Goal: Task Accomplishment & Management: Complete application form

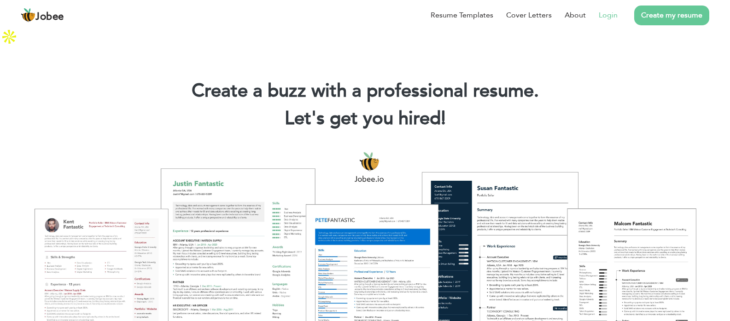
click at [607, 13] on link "Login" at bounding box center [607, 15] width 19 height 11
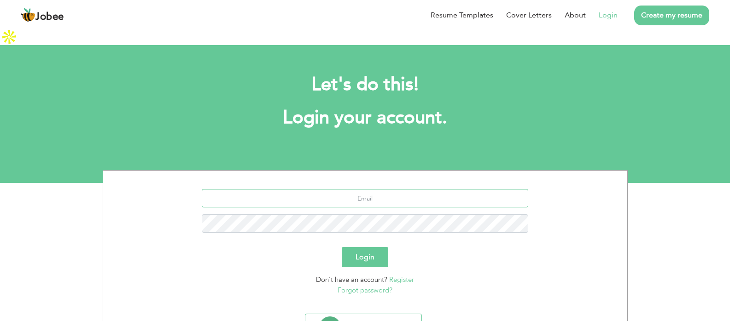
click at [388, 189] on input "text" at bounding box center [365, 198] width 326 height 18
type input "[EMAIL_ADDRESS][DOMAIN_NAME]"
click at [342, 247] on button "Login" at bounding box center [365, 257] width 46 height 20
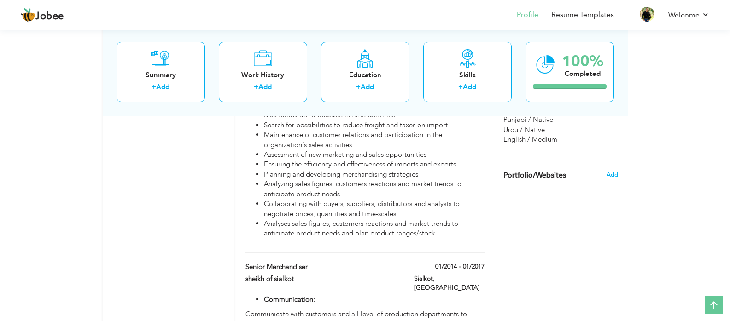
scroll to position [782, 0]
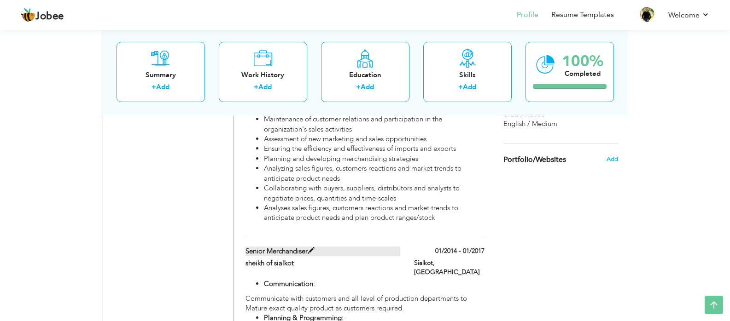
click at [312, 248] on span at bounding box center [310, 251] width 7 height 7
type input "Senior Merchandiser"
type input "sheikh of sialkot"
type input "01/2014"
type input "01/2017"
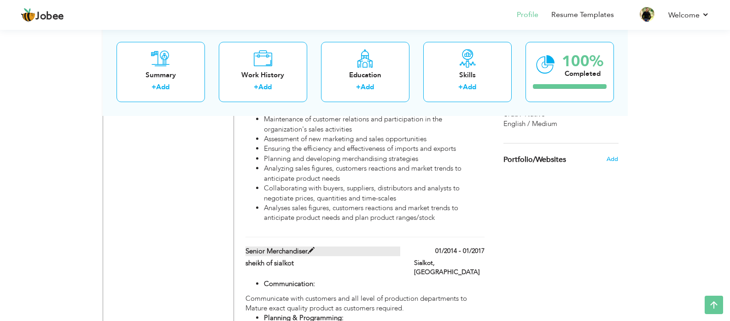
type input "[GEOGRAPHIC_DATA]"
type input "Sialkot"
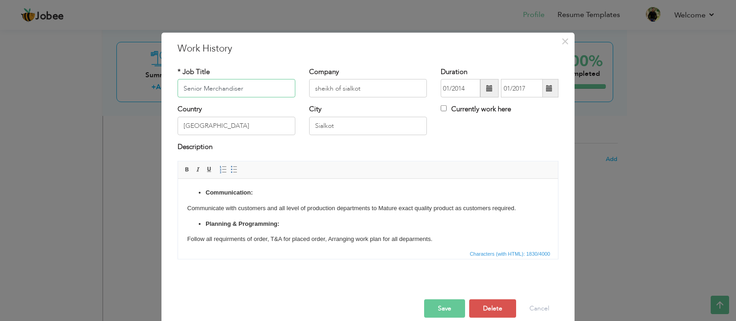
drag, startPoint x: 199, startPoint y: 90, endPoint x: 173, endPoint y: 88, distance: 26.3
click at [173, 88] on div "* Job Title Senior Merchandiser" at bounding box center [237, 85] width 132 height 37
type input "Merchandiser"
click at [440, 311] on button "Save" at bounding box center [444, 309] width 41 height 18
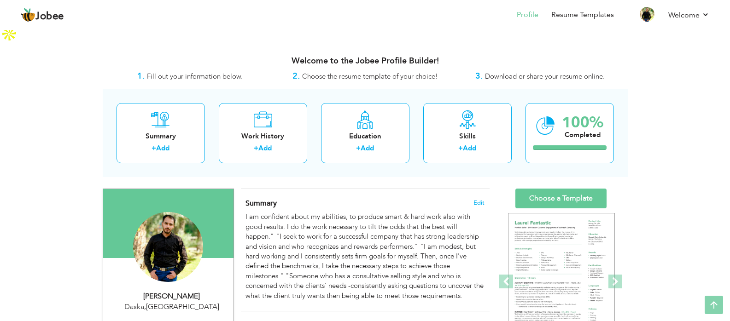
scroll to position [0, 0]
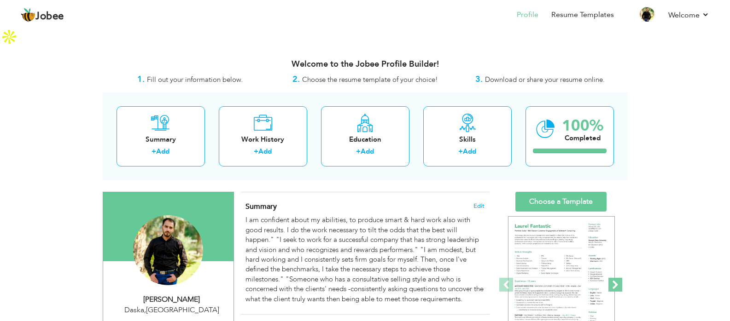
click at [618, 278] on span at bounding box center [615, 285] width 14 height 14
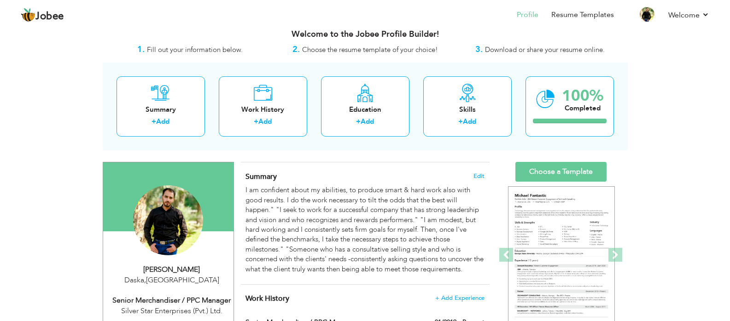
scroll to position [46, 0]
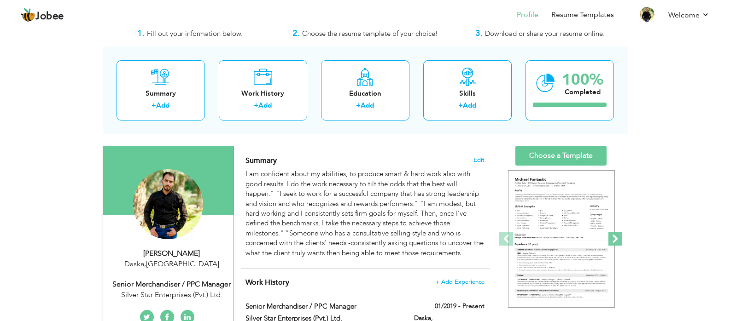
click at [615, 232] on span at bounding box center [615, 239] width 14 height 14
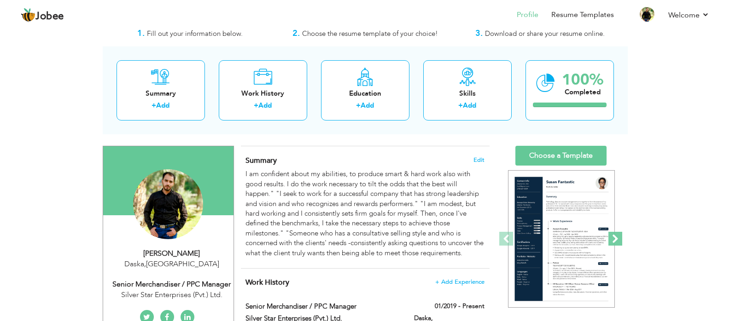
click at [615, 232] on span at bounding box center [615, 239] width 14 height 14
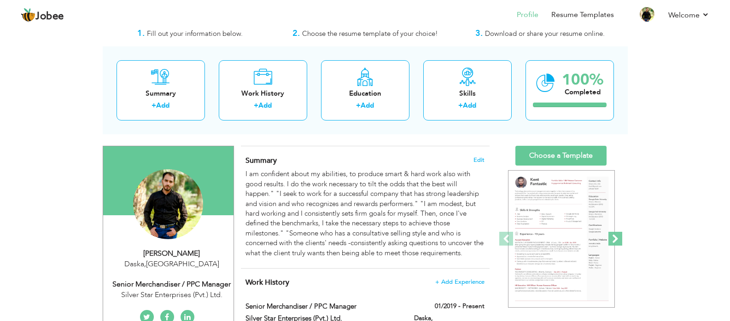
click at [615, 232] on span at bounding box center [615, 239] width 14 height 14
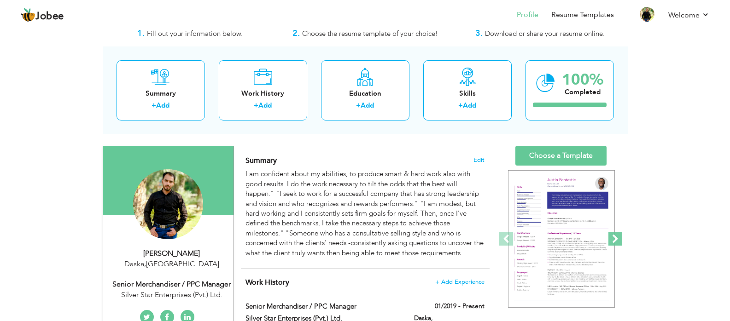
click at [615, 232] on span at bounding box center [615, 239] width 14 height 14
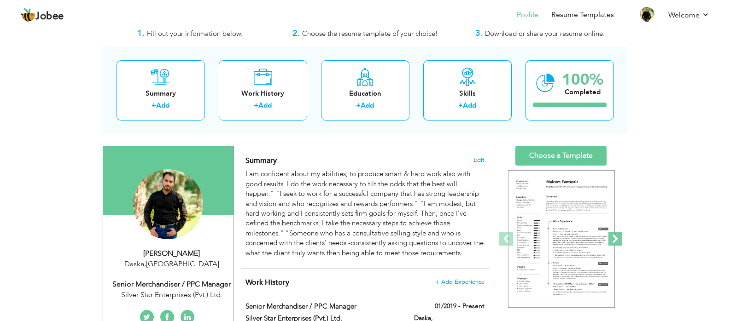
click at [615, 232] on span at bounding box center [615, 239] width 14 height 14
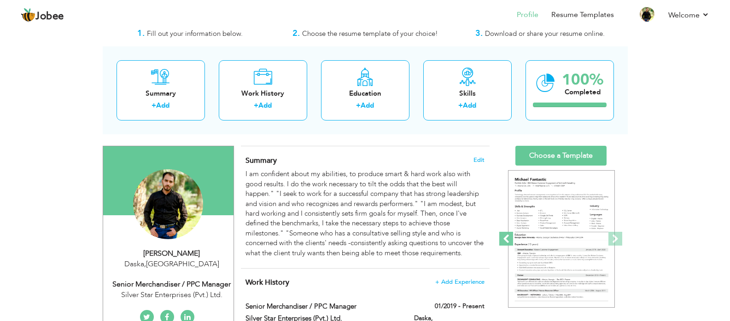
click at [506, 232] on span at bounding box center [506, 239] width 14 height 14
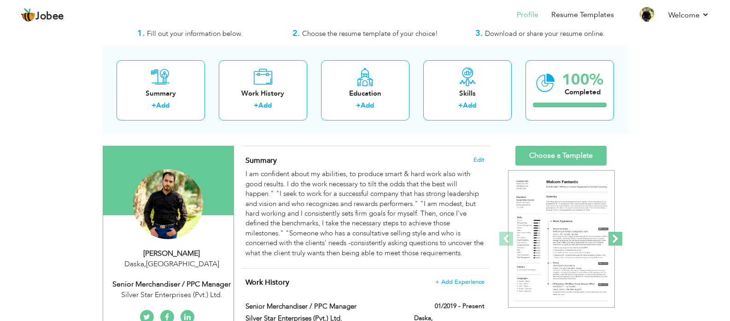
click at [620, 232] on span at bounding box center [615, 239] width 14 height 14
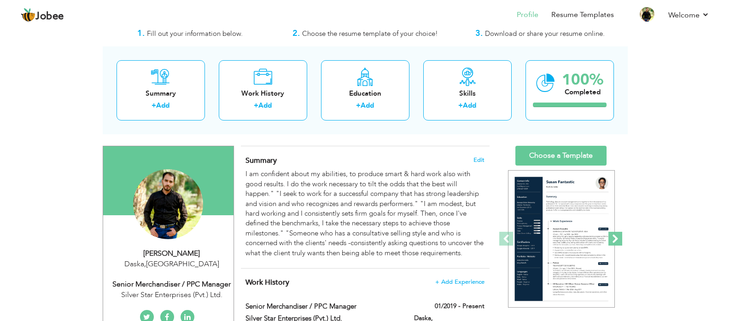
click at [620, 232] on span at bounding box center [615, 239] width 14 height 14
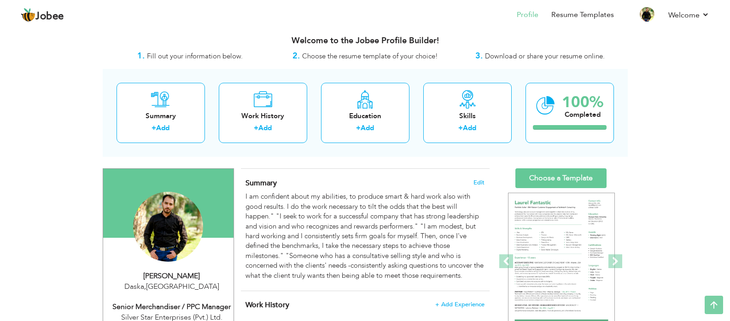
scroll to position [0, 0]
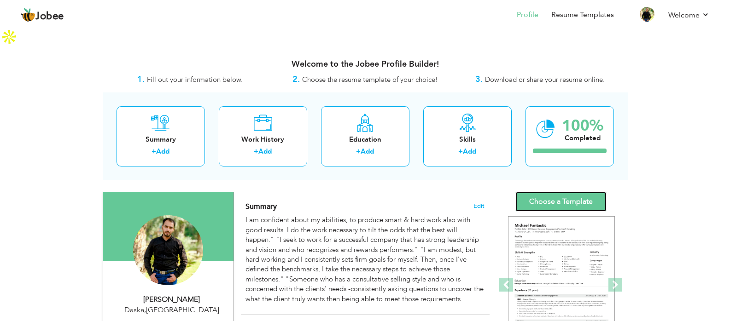
click at [544, 192] on link "Choose a Template" at bounding box center [560, 202] width 91 height 20
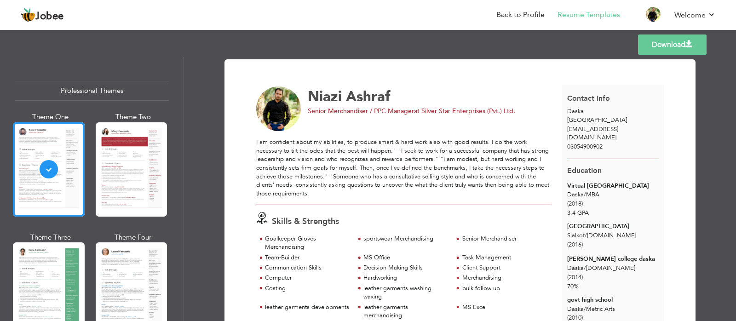
click at [678, 46] on link "Download" at bounding box center [672, 45] width 69 height 20
